Goal: Task Accomplishment & Management: Use online tool/utility

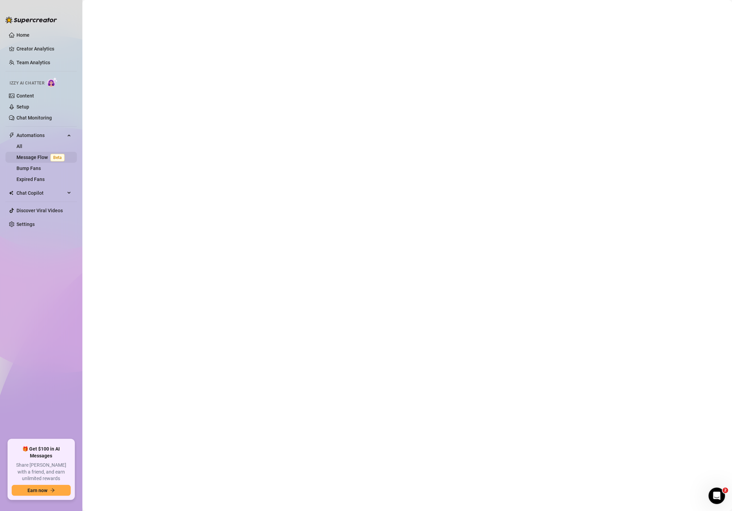
click at [44, 155] on link "Message Flow Beta" at bounding box center [41, 156] width 51 height 5
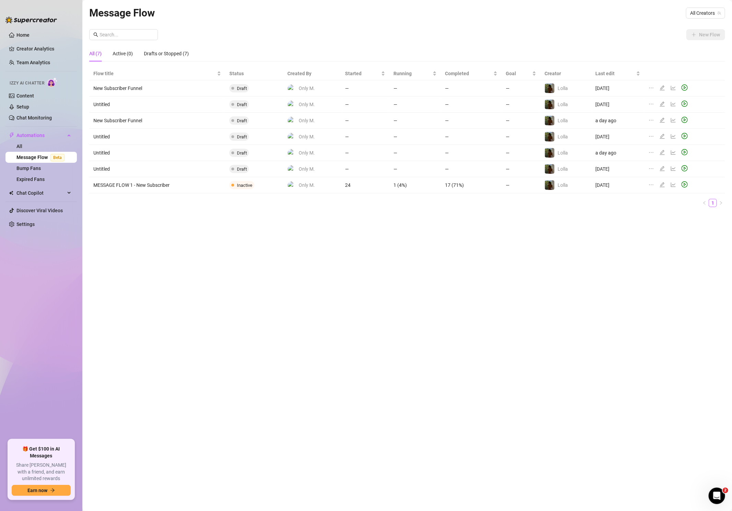
click at [662, 223] on div "Message Flow All Creators New Flow All (7) Active (0) Drafts or Stopped (7) Flo…" at bounding box center [407, 247] width 636 height 485
click at [662, 182] on icon "edit" at bounding box center [662, 184] width 5 height 5
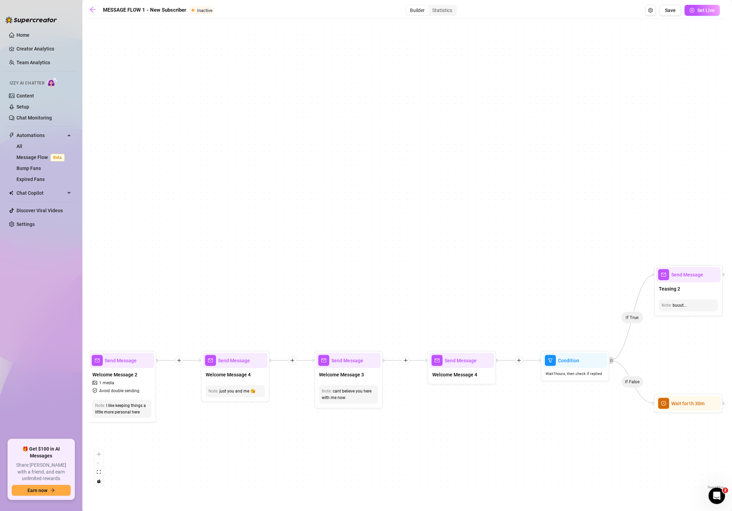
drag, startPoint x: 280, startPoint y: 282, endPoint x: 544, endPoint y: 112, distance: 313.6
click at [548, 111] on div "If False If True If False If False If True If False If True If True Send Messag…" at bounding box center [407, 256] width 636 height 468
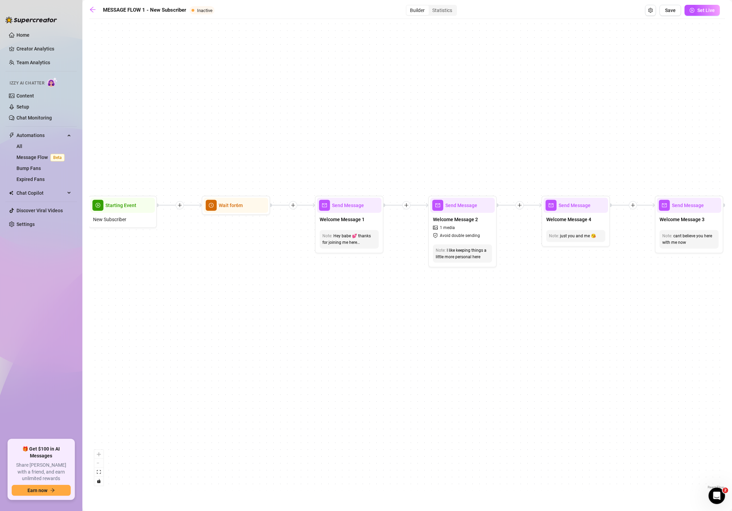
drag, startPoint x: 379, startPoint y: 110, endPoint x: 481, endPoint y: 117, distance: 102.2
click at [560, 107] on div "If False If True If False If False If True If False If True If True Send Messag…" at bounding box center [407, 256] width 636 height 468
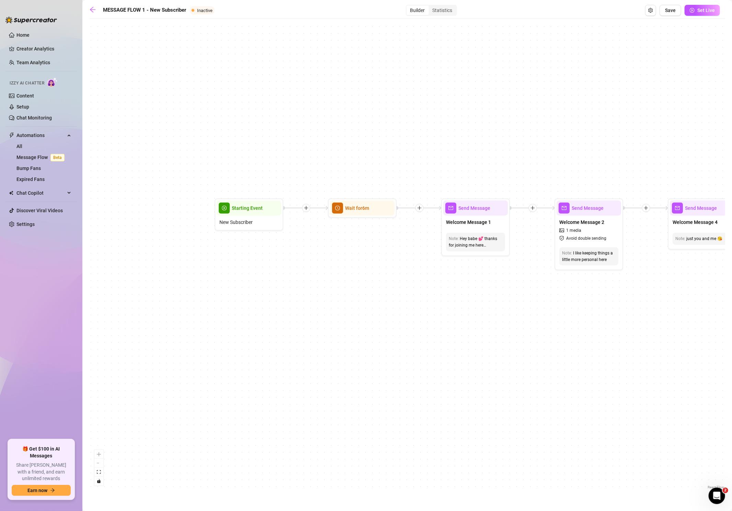
drag, startPoint x: 435, startPoint y: 119, endPoint x: 430, endPoint y: 123, distance: 5.9
click at [430, 122] on div "If False If True If False If False If True If False If True If True Send Messag…" at bounding box center [407, 256] width 636 height 468
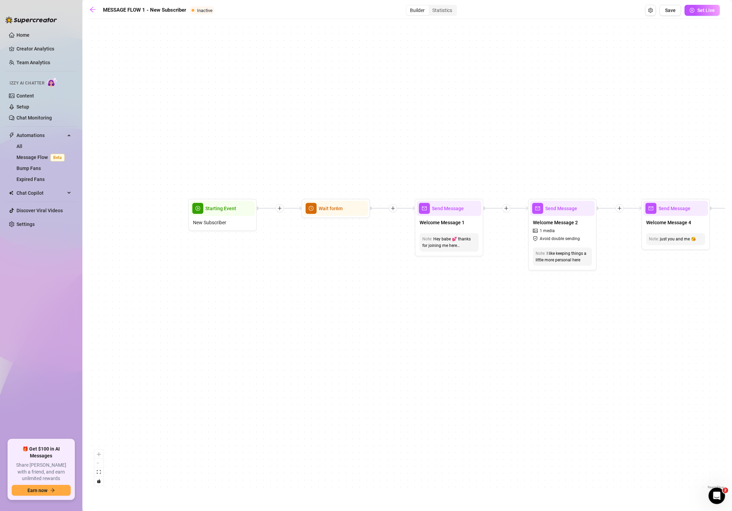
drag, startPoint x: 275, startPoint y: 286, endPoint x: 278, endPoint y: 298, distance: 11.6
click at [279, 298] on div "If False If True If False If False If True If False If True If True Send Messag…" at bounding box center [407, 256] width 636 height 468
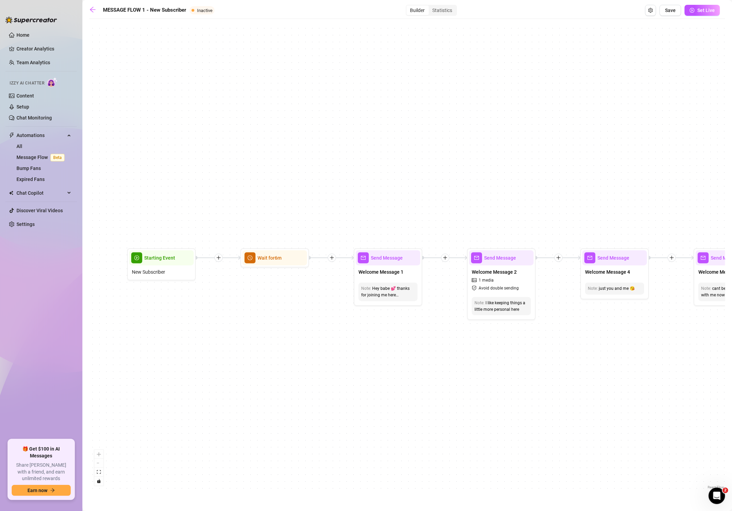
drag, startPoint x: 372, startPoint y: 283, endPoint x: 322, endPoint y: 313, distance: 57.9
click at [319, 313] on div "If False If True If False If False If True If False If True If True Send Messag…" at bounding box center [407, 256] width 636 height 468
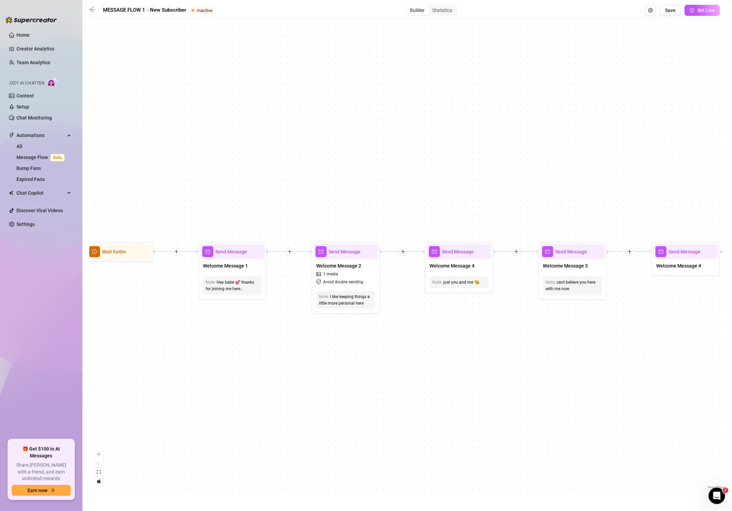
drag, startPoint x: 491, startPoint y: 347, endPoint x: 416, endPoint y: 341, distance: 75.4
click at [343, 340] on div "If False If True If False If False If True If False If True If True Send Messag…" at bounding box center [407, 256] width 636 height 468
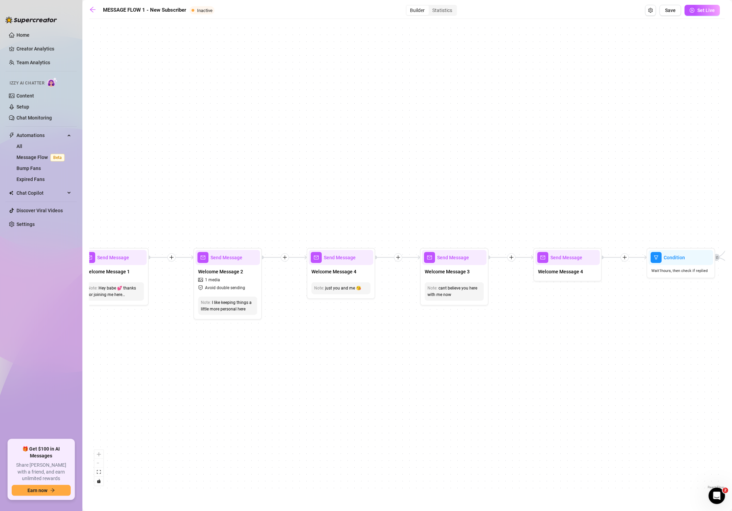
drag, startPoint x: 395, startPoint y: 329, endPoint x: 249, endPoint y: 334, distance: 145.6
click at [248, 334] on div "If False If True If False If False If True If False If True If True Send Messag…" at bounding box center [407, 256] width 636 height 468
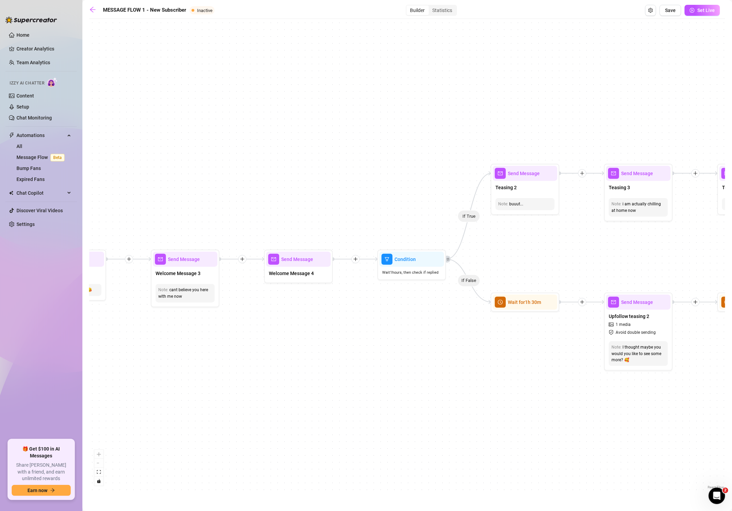
drag, startPoint x: 385, startPoint y: 345, endPoint x: 327, endPoint y: 341, distance: 58.1
click at [327, 341] on div "If False If True If False If False If True If False If True If True Send Messag…" at bounding box center [407, 256] width 636 height 468
click at [408, 264] on div "Condition" at bounding box center [411, 259] width 65 height 15
click at [410, 262] on span "Condition" at bounding box center [404, 259] width 21 height 8
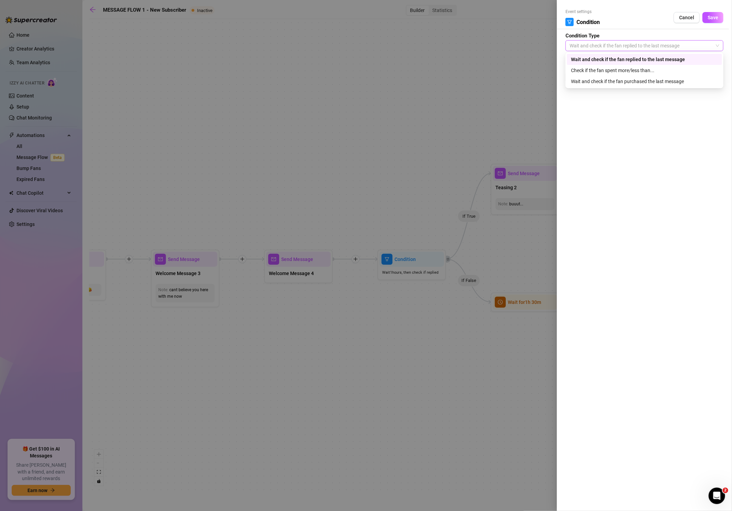
click at [665, 41] on span "Wait and check if the fan replied to the last message" at bounding box center [644, 45] width 150 height 10
